Goal: Transaction & Acquisition: Purchase product/service

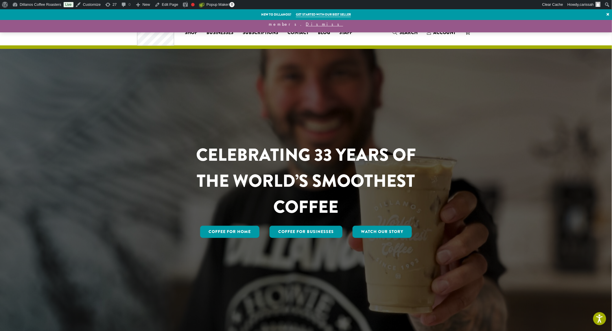
click at [193, 31] on span "Shop" at bounding box center [191, 32] width 12 height 7
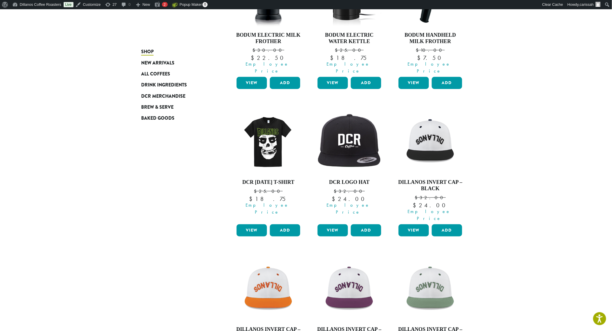
scroll to position [161, 0]
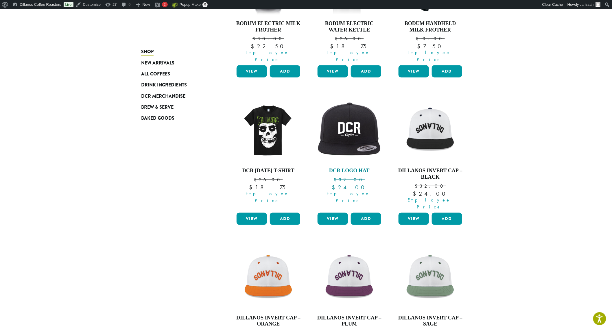
click at [356, 132] on img at bounding box center [349, 130] width 67 height 58
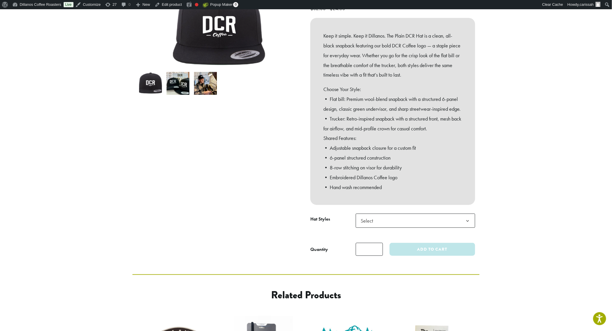
scroll to position [96, 0]
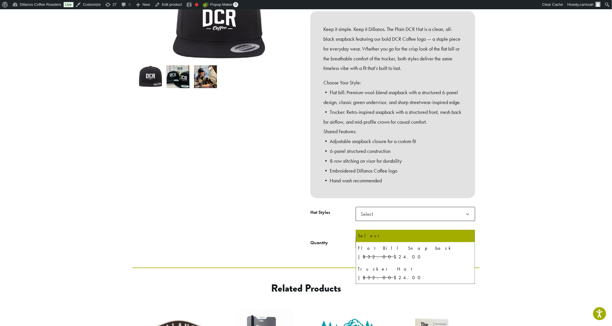
click at [424, 221] on span "Select" at bounding box center [415, 214] width 119 height 14
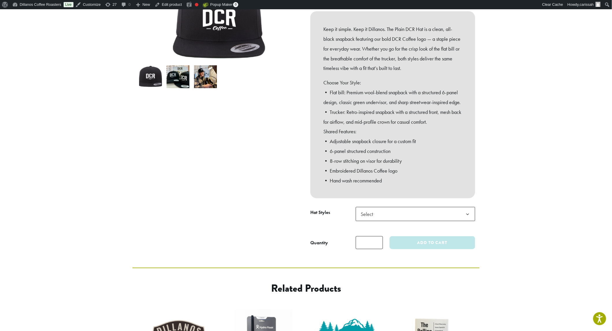
click at [222, 215] on div at bounding box center [219, 114] width 174 height 272
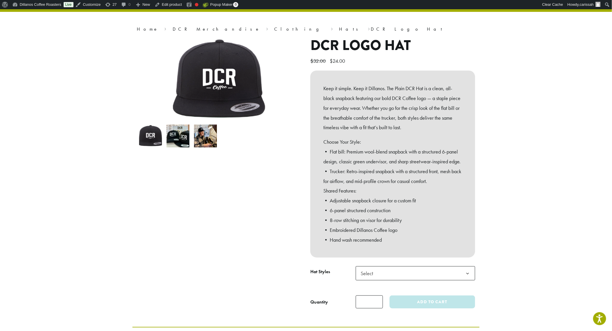
scroll to position [0, 0]
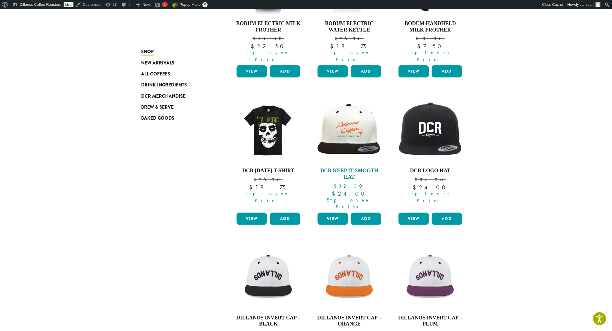
click at [348, 137] on img at bounding box center [349, 130] width 67 height 54
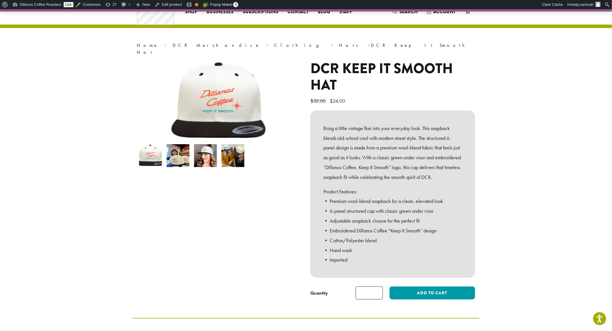
scroll to position [32, 0]
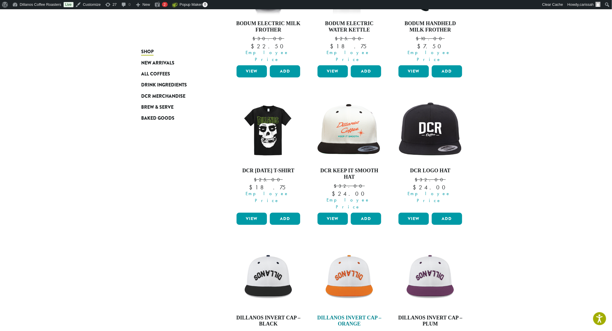
click at [345, 261] on img at bounding box center [349, 277] width 67 height 67
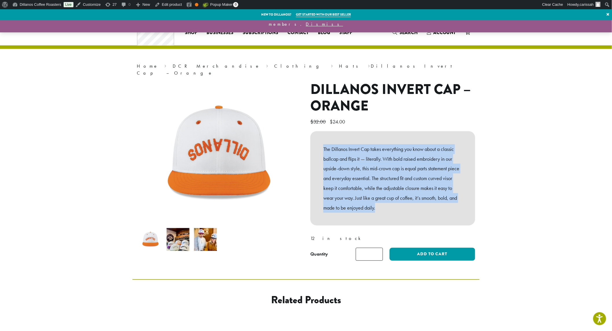
drag, startPoint x: 323, startPoint y: 142, endPoint x: 394, endPoint y: 190, distance: 85.5
click at [470, 213] on div "The Dillanos Invert Cap takes everything you know about a classic ballcap and f…" at bounding box center [392, 178] width 165 height 95
copy p "The Dillanos Invert Cap takes everything you know about a classic ballcap and f…"
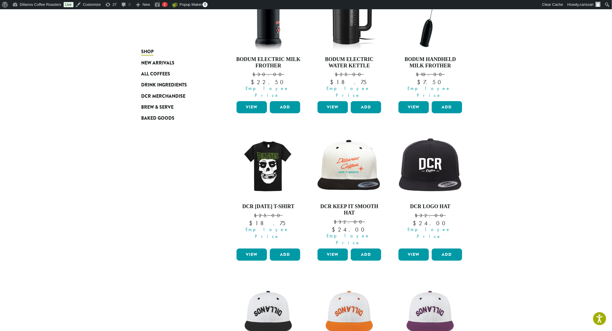
scroll to position [37, 0]
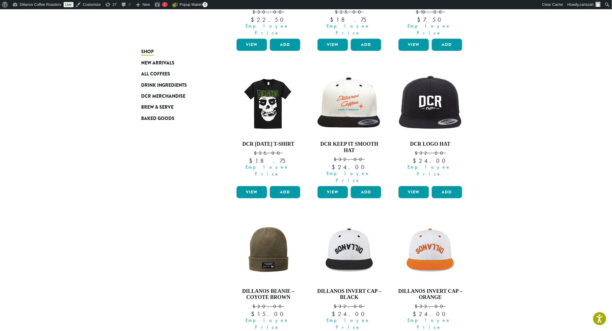
scroll to position [193, 0]
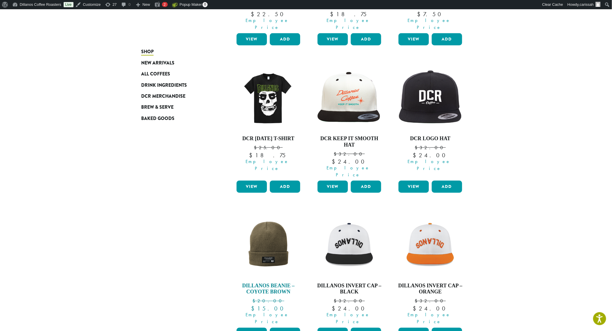
click at [262, 239] on img at bounding box center [268, 245] width 67 height 67
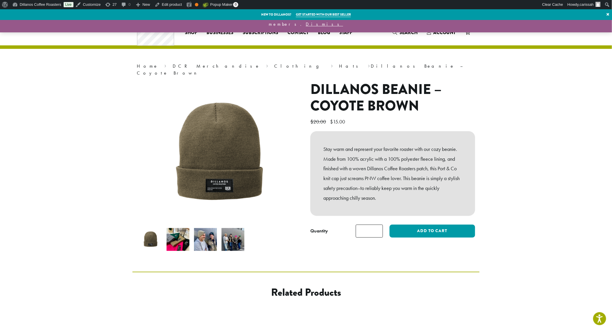
click at [323, 144] on div "Stay warm and represent your favorite roaster with our cozy beanie. Made from 1…" at bounding box center [392, 173] width 165 height 85
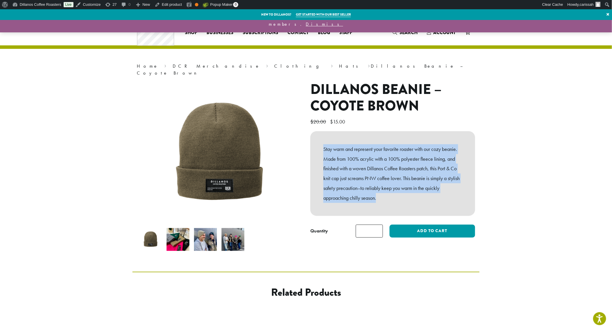
drag, startPoint x: 323, startPoint y: 141, endPoint x: 469, endPoint y: 194, distance: 155.2
click at [469, 194] on div "Stay warm and represent your favorite roaster with our cozy beanie. Made from 1…" at bounding box center [392, 173] width 165 height 85
copy p "Stay warm and represent your favorite roaster with our cozy beanie. Made from 1…"
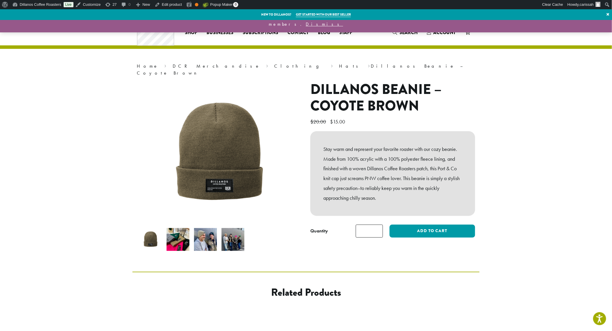
drag, startPoint x: 508, startPoint y: 268, endPoint x: 515, endPoint y: 266, distance: 7.4
click at [237, 234] on img at bounding box center [233, 239] width 23 height 23
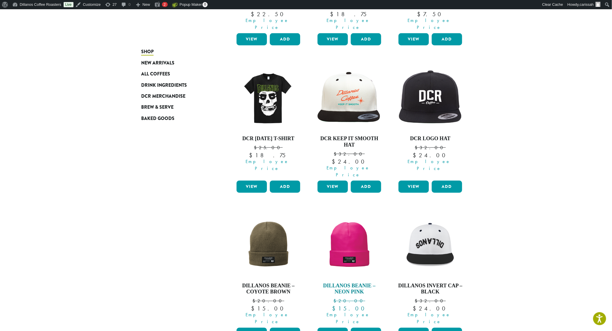
click at [339, 246] on img at bounding box center [349, 245] width 67 height 67
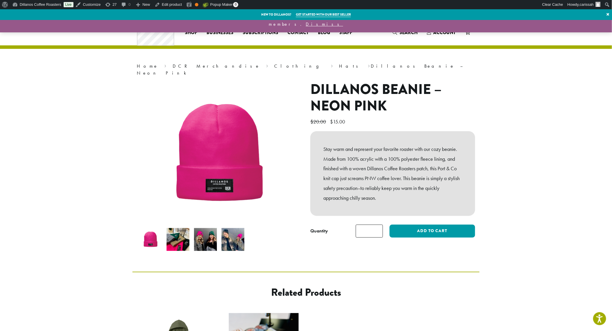
click at [201, 229] on img at bounding box center [205, 239] width 23 height 23
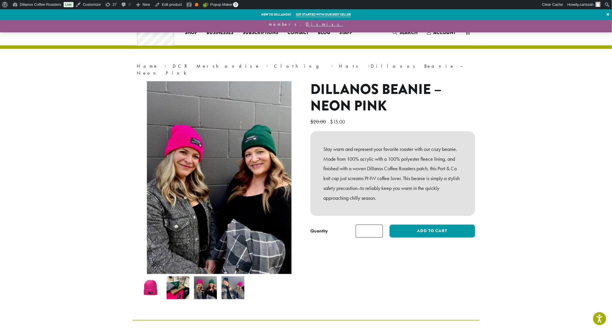
click at [236, 279] on img at bounding box center [233, 287] width 23 height 23
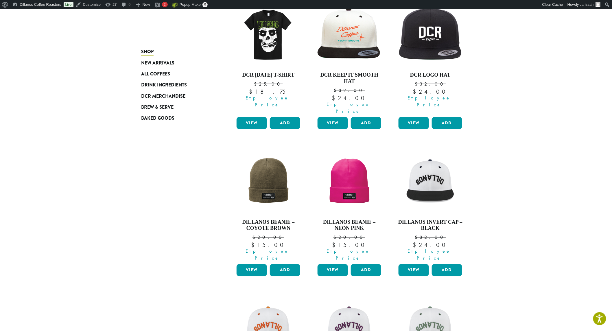
scroll to position [257, 0]
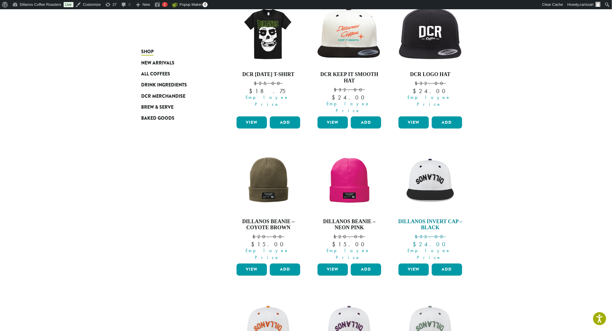
click at [427, 167] on img at bounding box center [430, 181] width 67 height 67
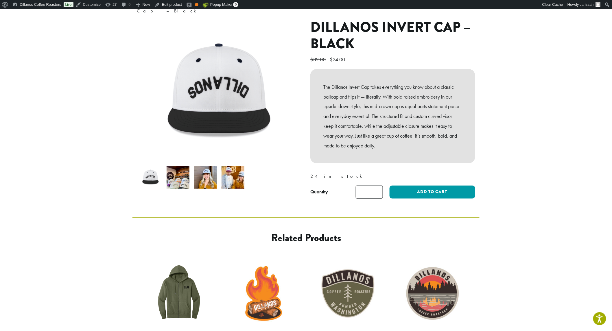
scroll to position [64, 0]
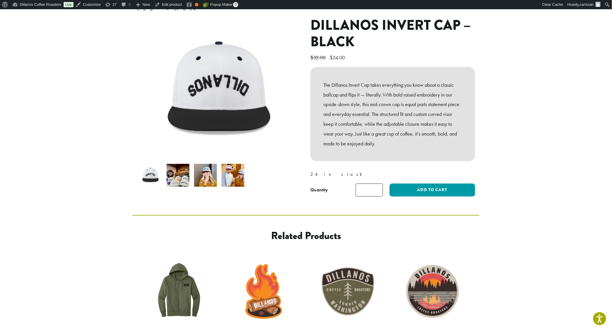
click at [198, 170] on img at bounding box center [205, 175] width 23 height 23
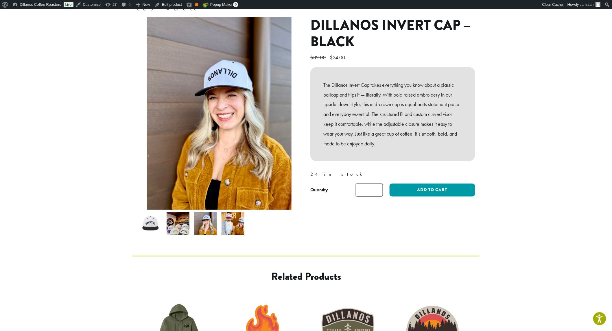
click at [227, 215] on img at bounding box center [233, 223] width 23 height 23
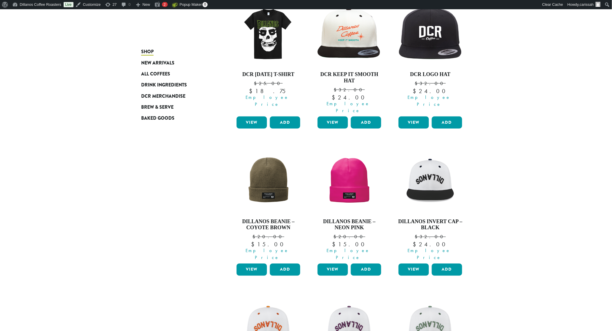
scroll to position [257, 0]
click at [264, 314] on img at bounding box center [268, 328] width 67 height 67
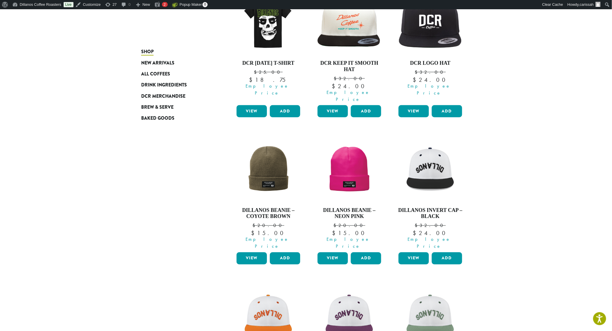
scroll to position [270, 0]
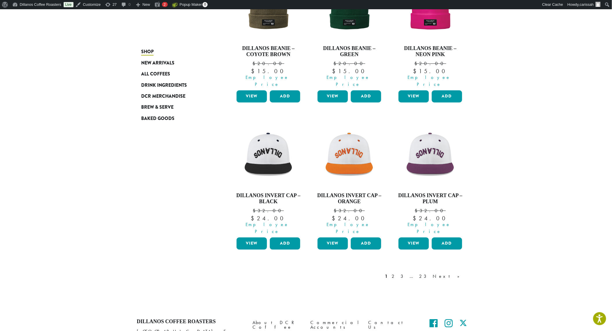
scroll to position [430, 0]
click at [398, 273] on link "2" at bounding box center [393, 276] width 7 height 7
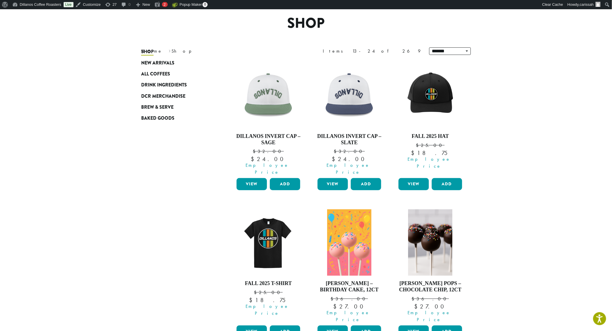
scroll to position [45, 0]
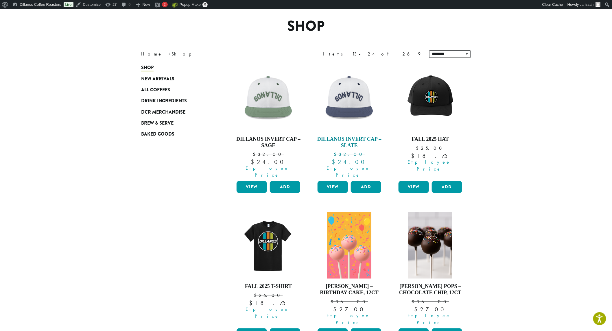
click at [344, 100] on img at bounding box center [349, 98] width 67 height 67
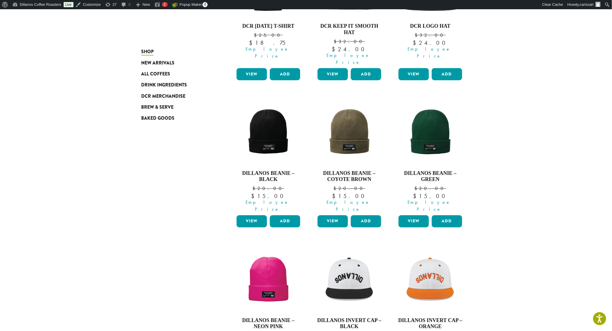
scroll to position [398, 0]
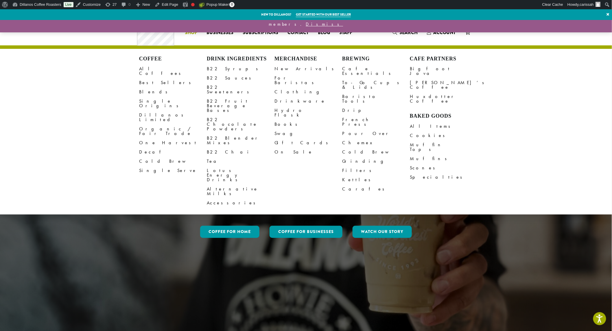
click at [284, 87] on link "Clothing" at bounding box center [308, 91] width 68 height 9
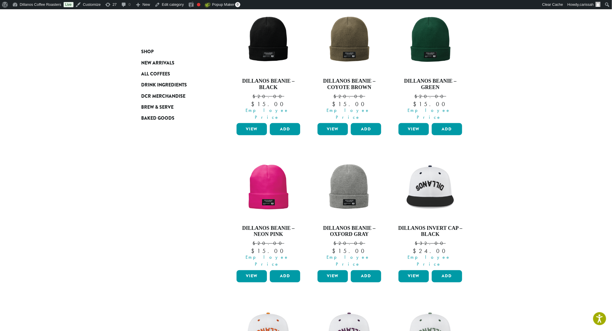
scroll to position [289, 0]
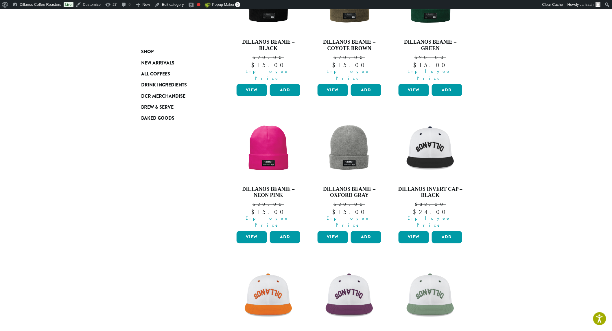
click at [333, 231] on link "View" at bounding box center [333, 237] width 30 height 12
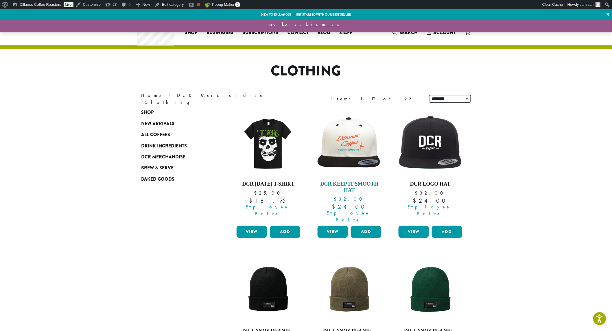
click at [347, 138] on img at bounding box center [349, 143] width 67 height 54
click at [449, 148] on img at bounding box center [430, 144] width 67 height 58
